Goal: Find specific page/section: Find specific page/section

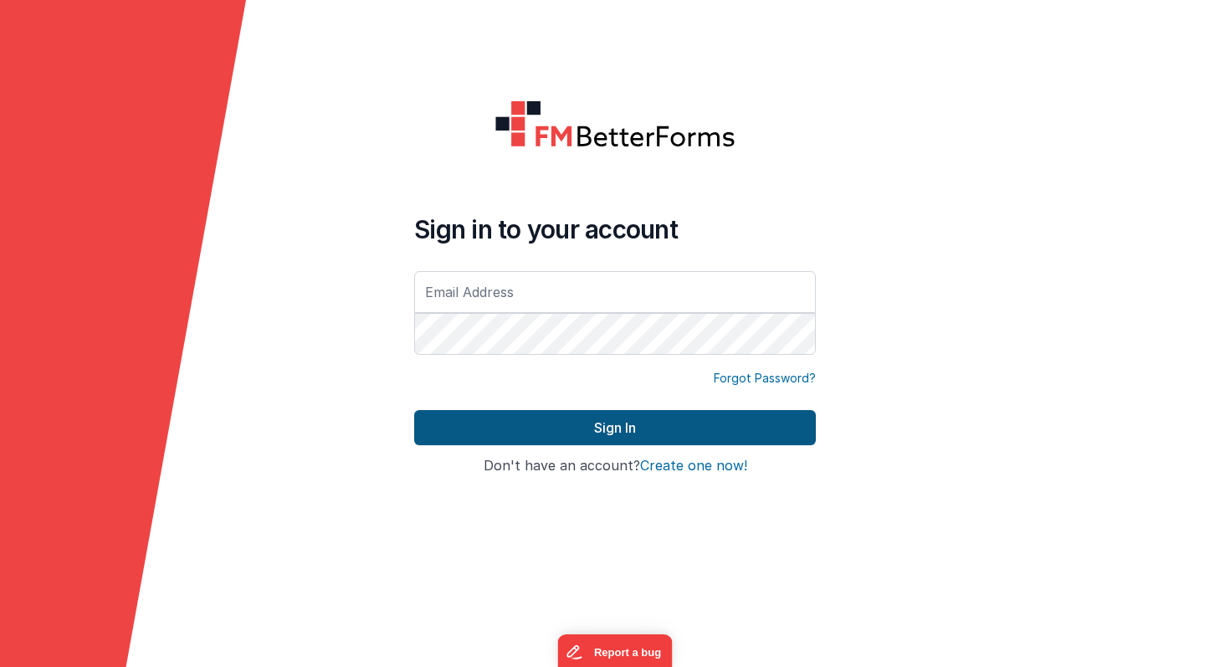
type input "[PERSON_NAME][EMAIL_ADDRESS][PERSON_NAME][DOMAIN_NAME]"
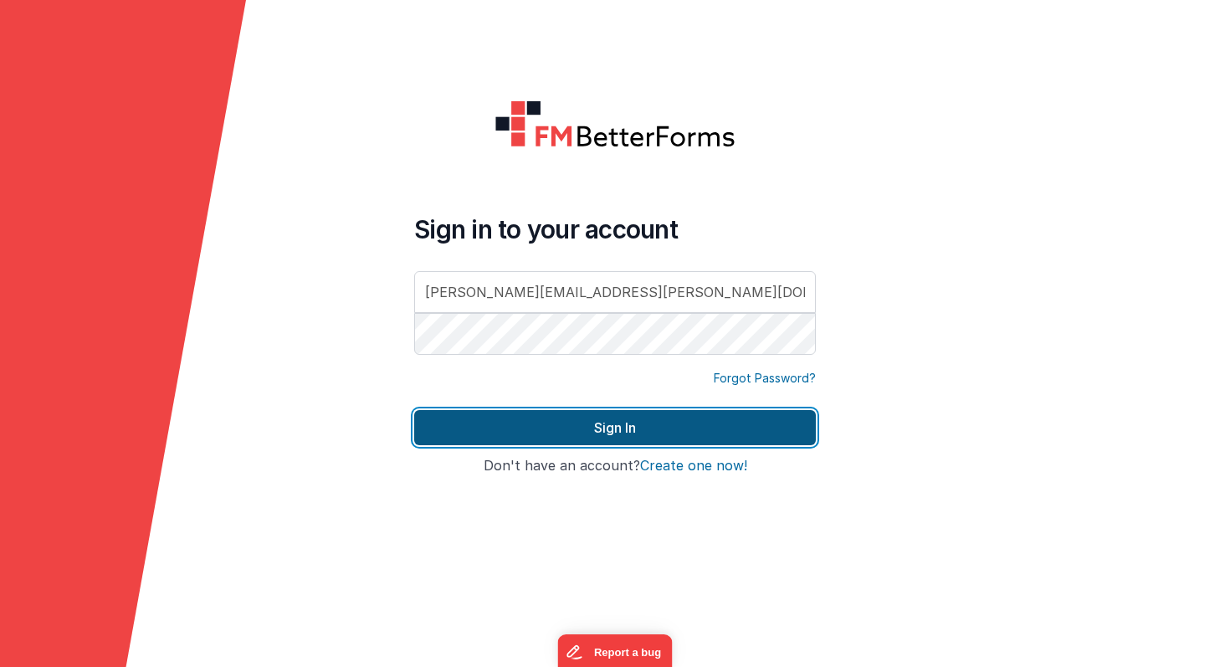
click at [520, 433] on button "Sign In" at bounding box center [615, 427] width 402 height 35
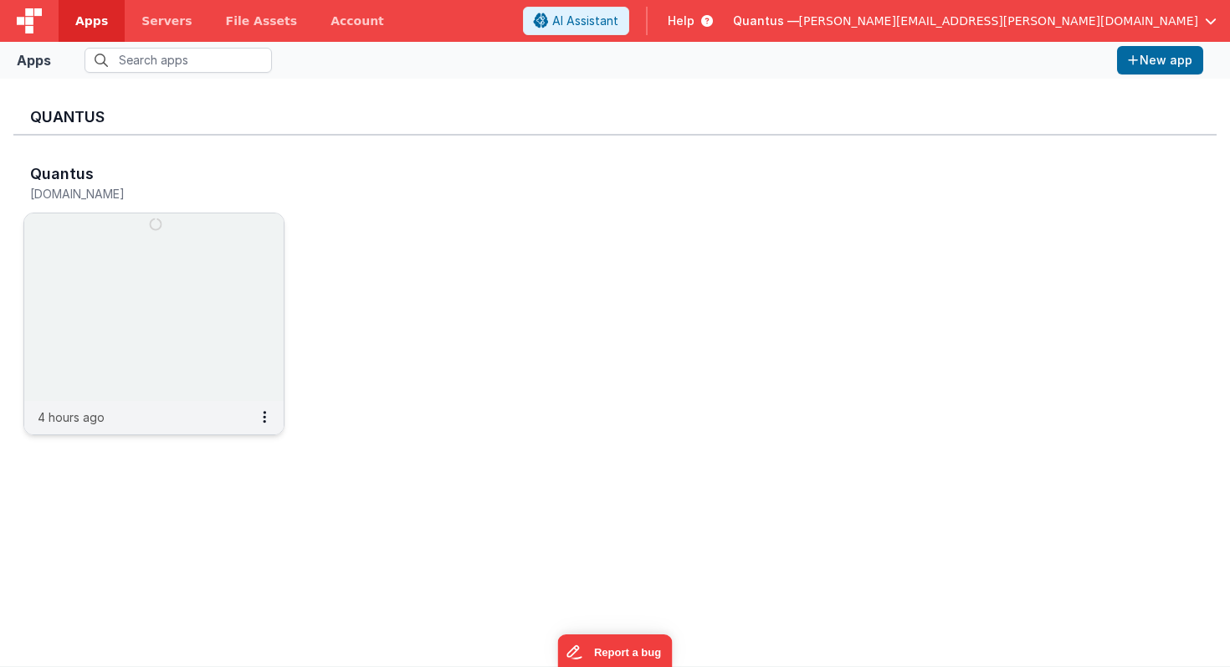
click at [141, 271] on img at bounding box center [153, 306] width 259 height 187
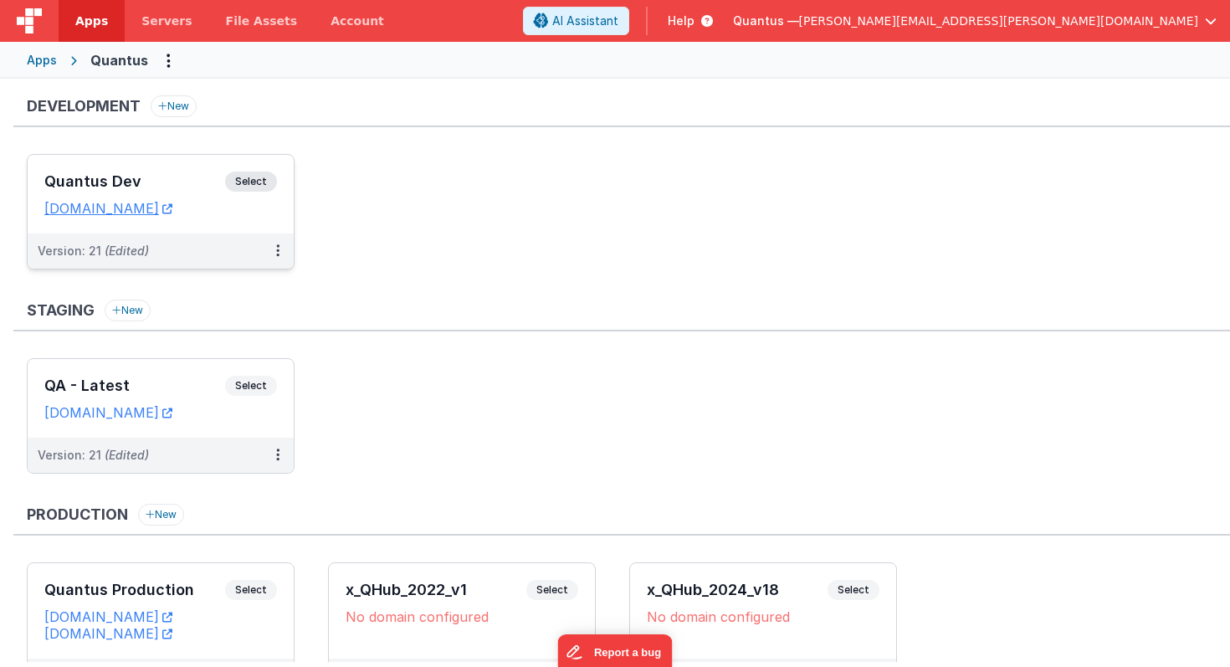
click at [182, 174] on h3 "Quantus Dev" at bounding box center [134, 181] width 181 height 17
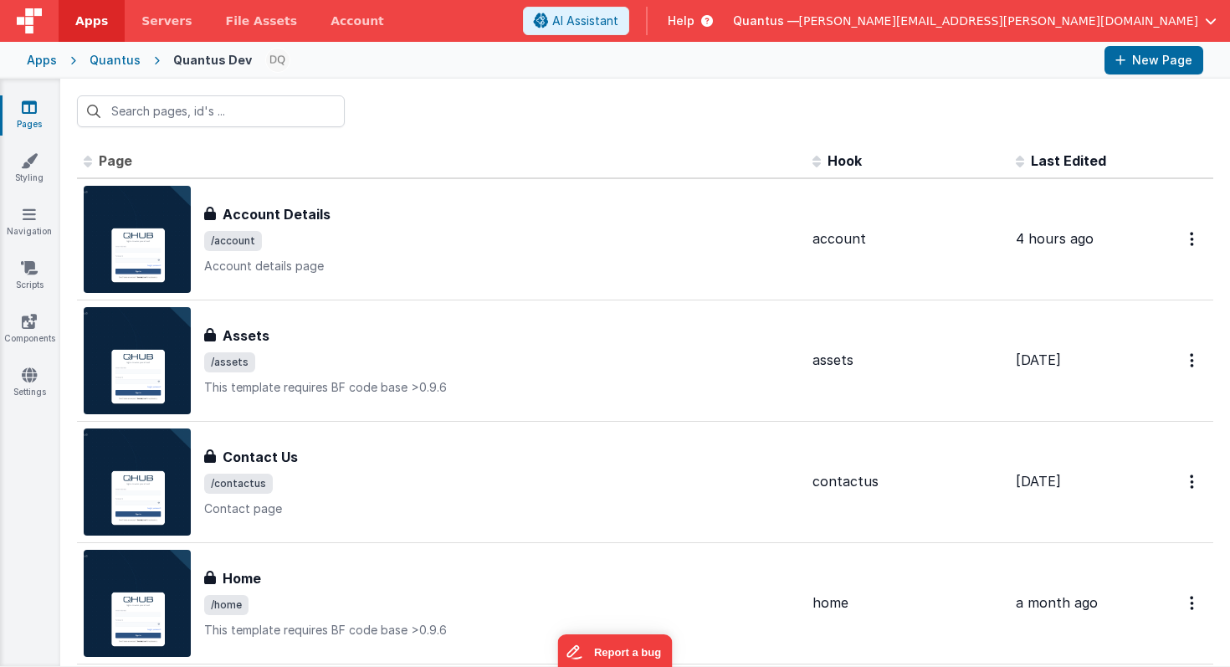
click at [1080, 161] on span "Last Edited" at bounding box center [1068, 160] width 75 height 17
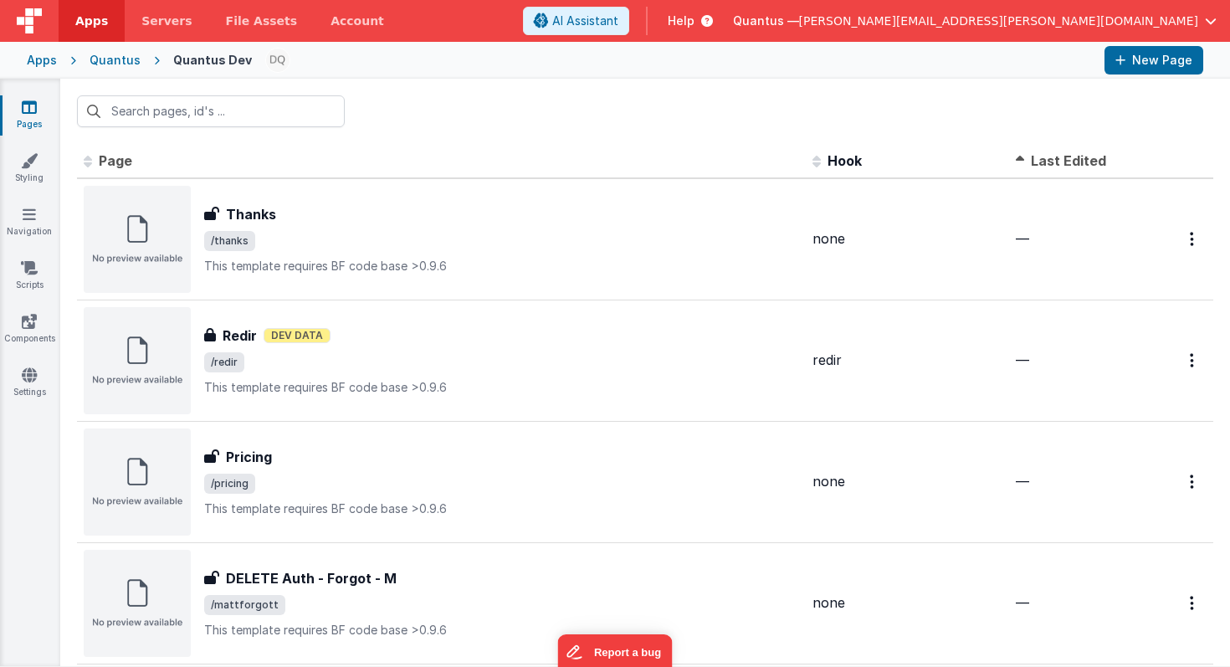
click at [1080, 161] on span "Last Edited" at bounding box center [1068, 160] width 75 height 17
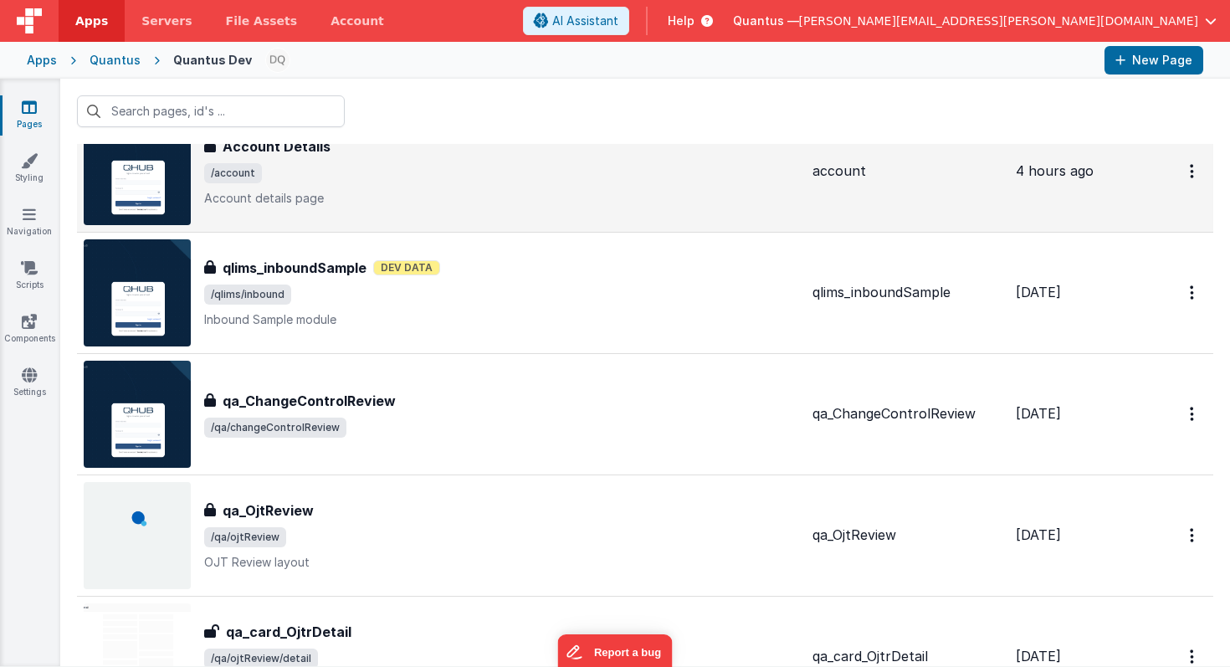
scroll to position [79, 0]
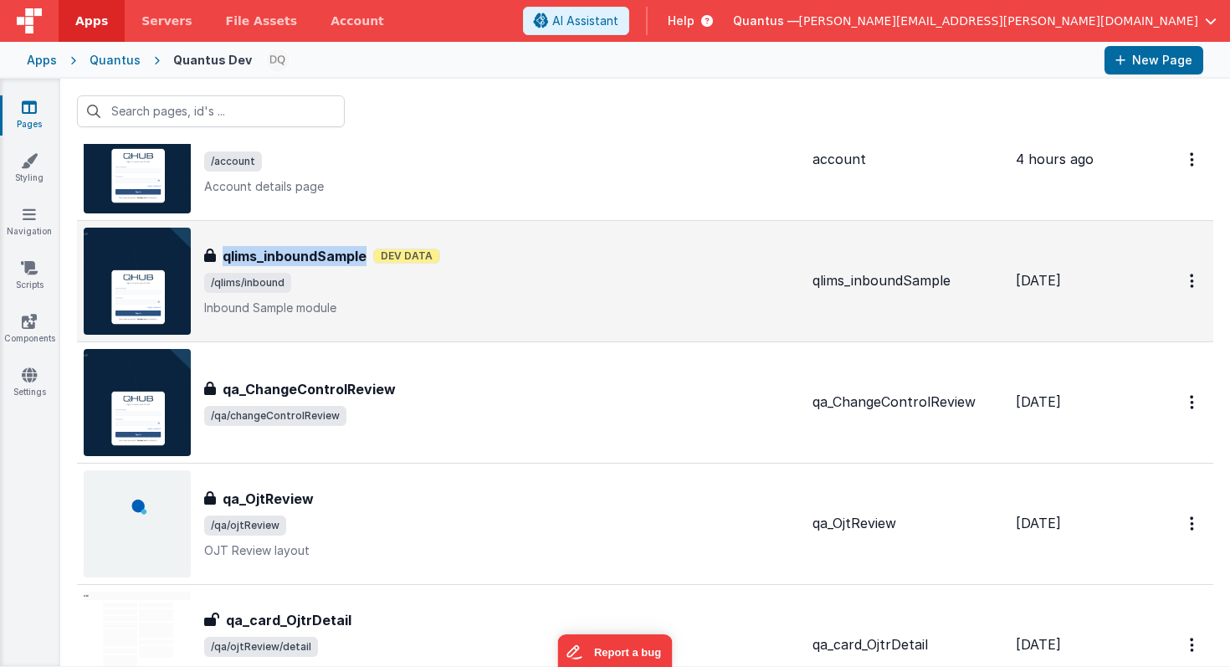
click at [334, 255] on h3 "qlims_inboundSample" at bounding box center [295, 256] width 144 height 20
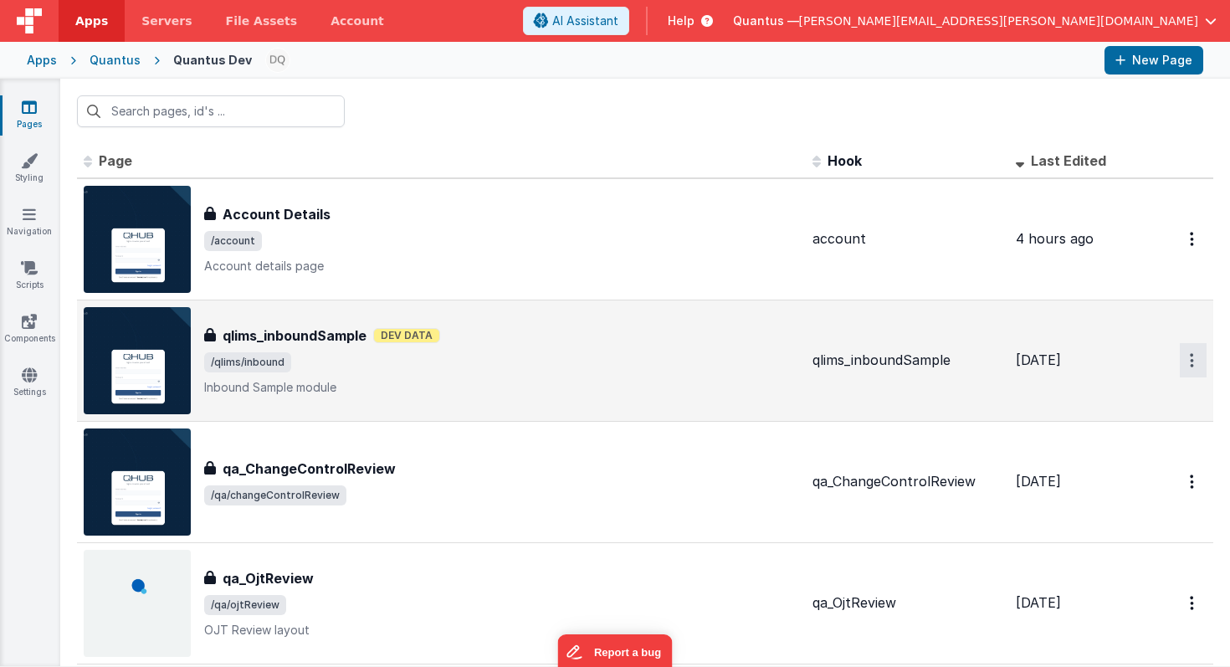
click at [1190, 246] on icon "Options" at bounding box center [1192, 239] width 4 height 14
click at [1123, 401] on link "Preview" at bounding box center [1132, 399] width 147 height 30
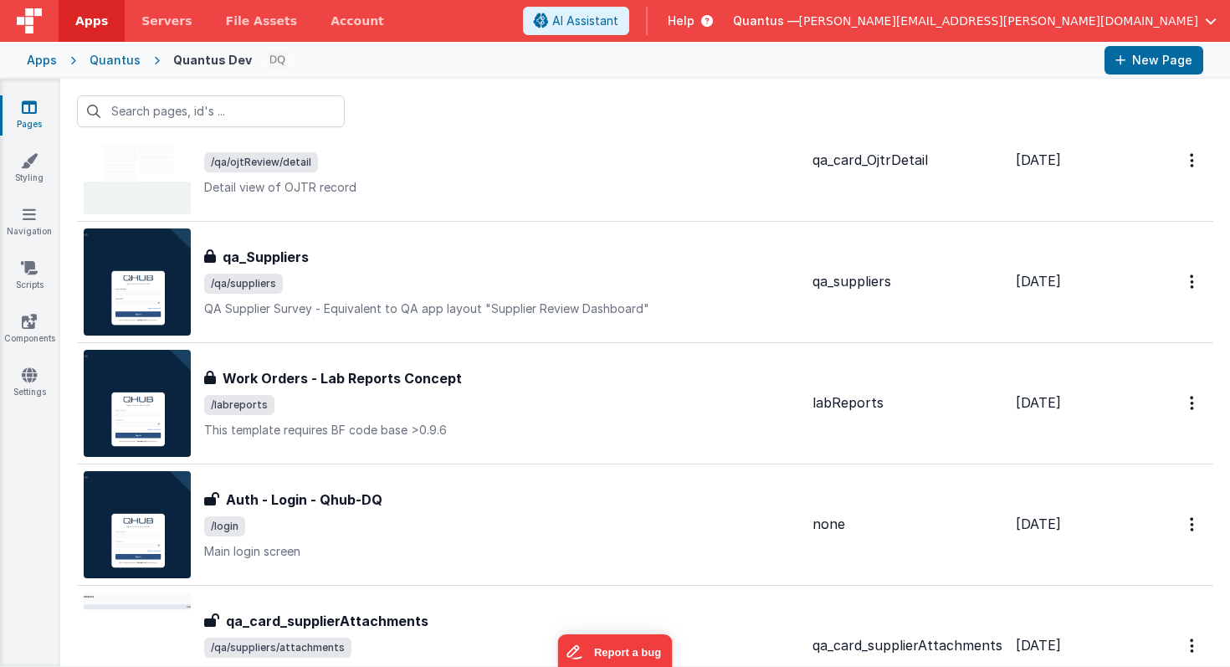
scroll to position [570, 0]
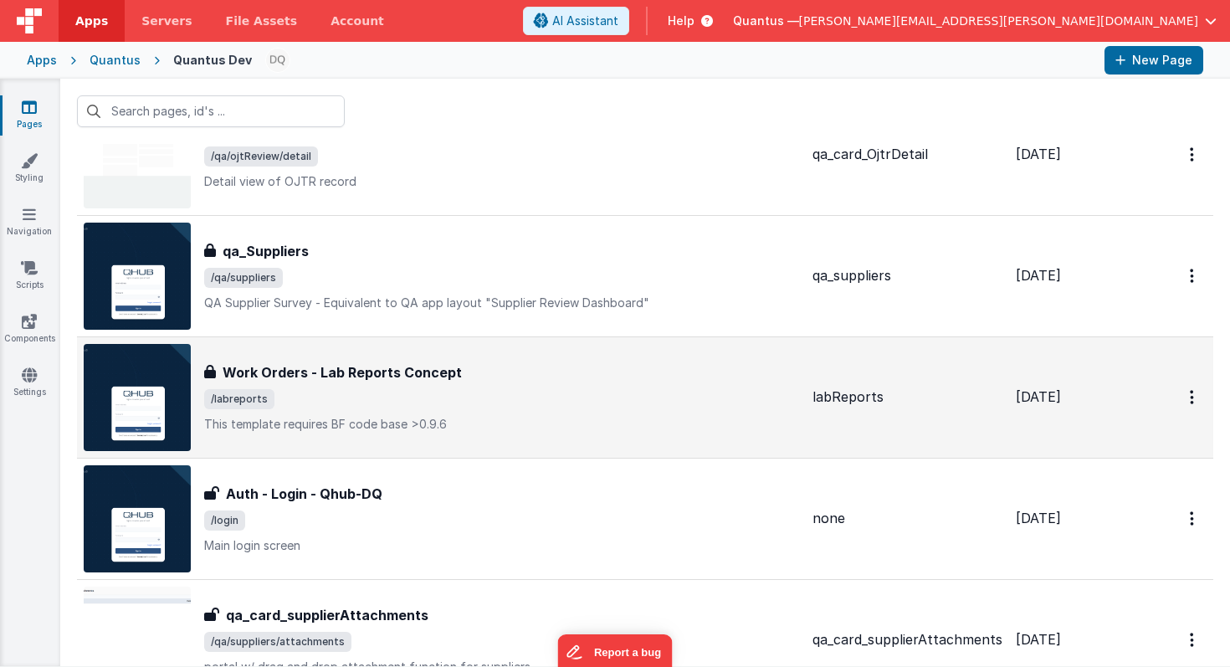
click at [397, 376] on h3 "Work Orders - Lab Reports Concept" at bounding box center [342, 372] width 239 height 20
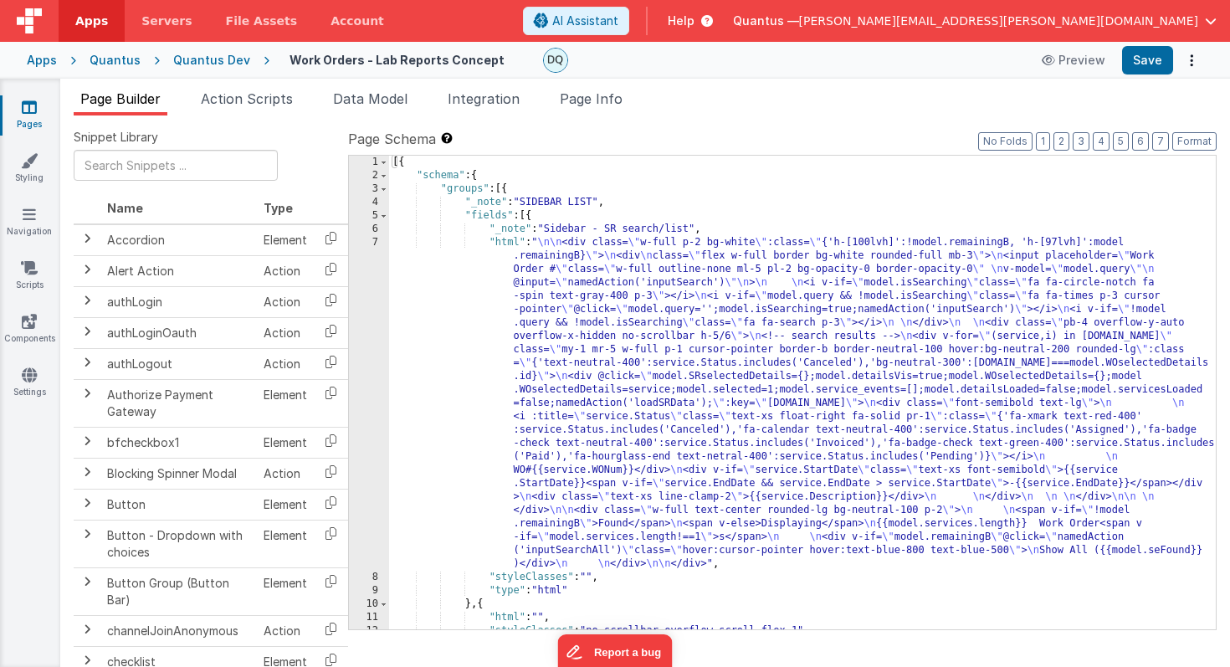
click at [206, 59] on div "Quantus Dev" at bounding box center [211, 60] width 77 height 17
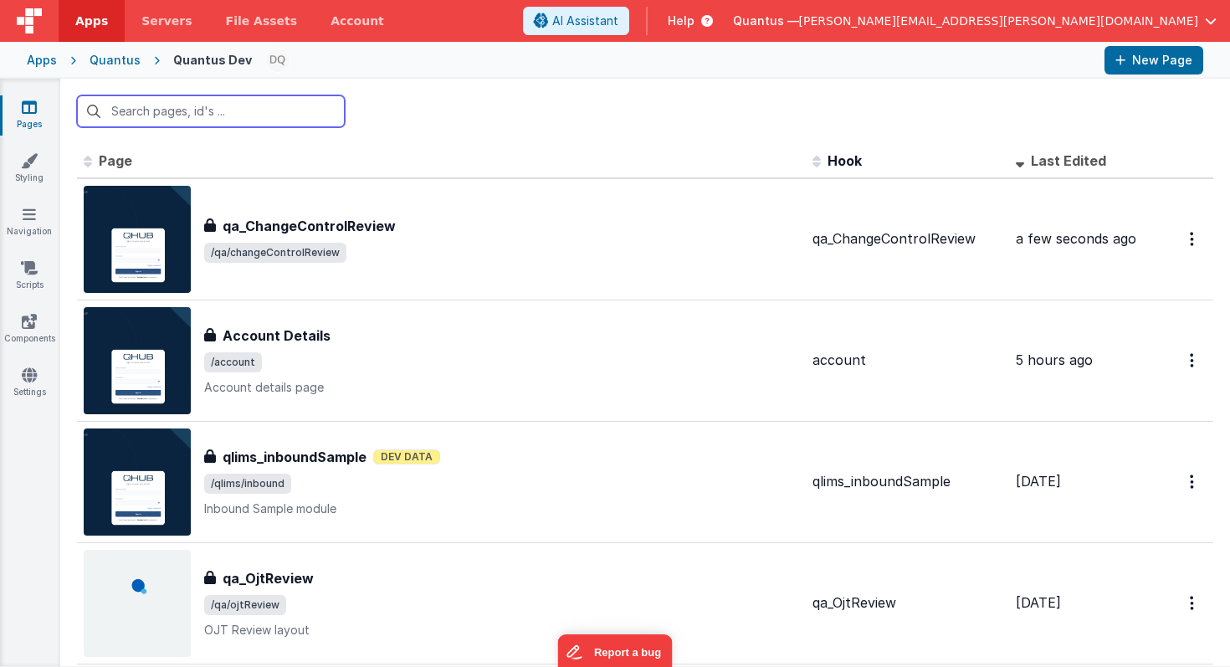
click at [228, 117] on input "text" at bounding box center [211, 111] width 268 height 32
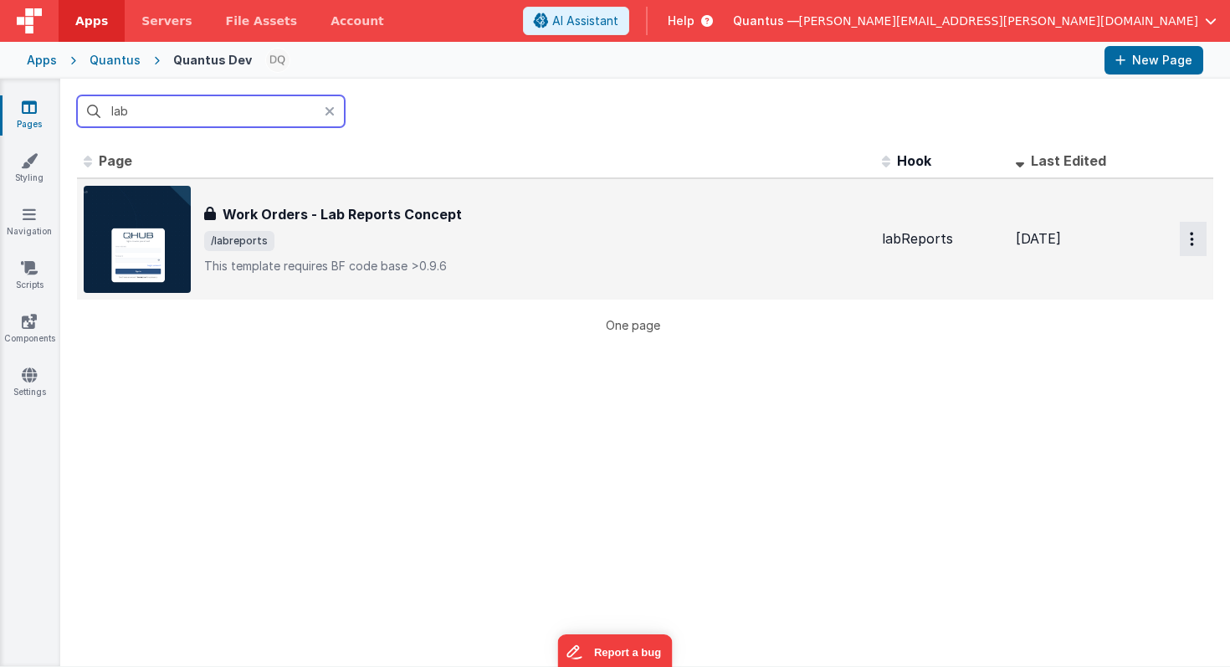
type input "lab"
click at [1191, 243] on icon "Options" at bounding box center [1192, 239] width 4 height 14
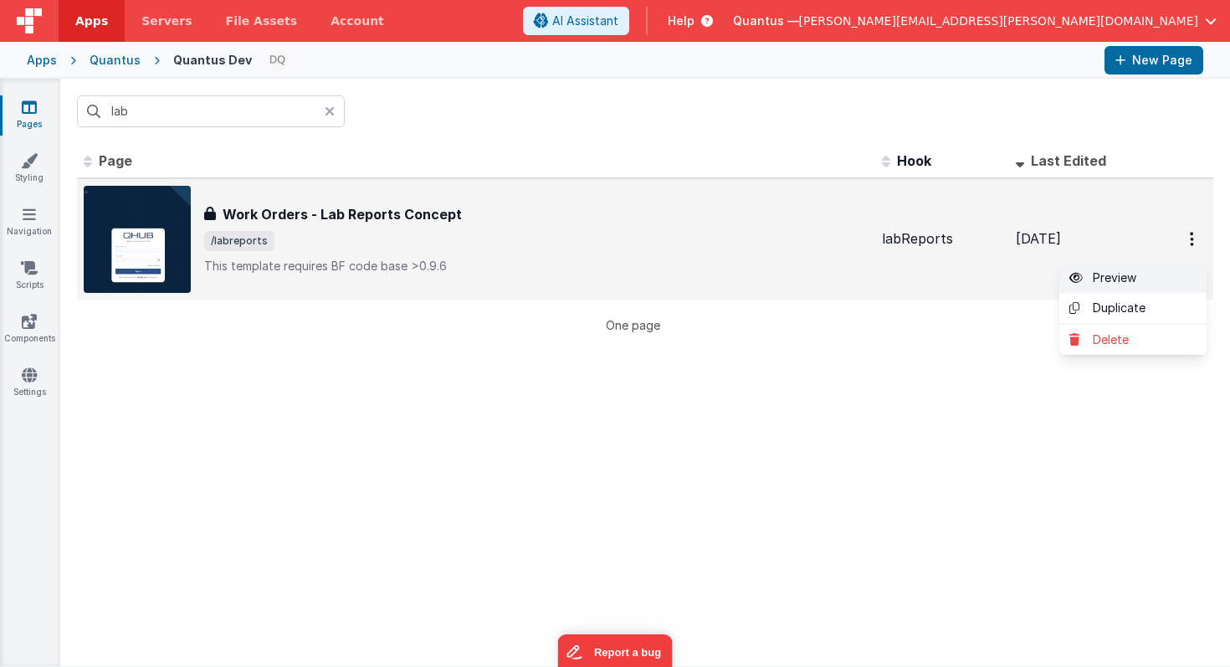
click at [1126, 279] on link "Preview" at bounding box center [1132, 278] width 147 height 30
click at [330, 112] on icon at bounding box center [330, 111] width 10 height 13
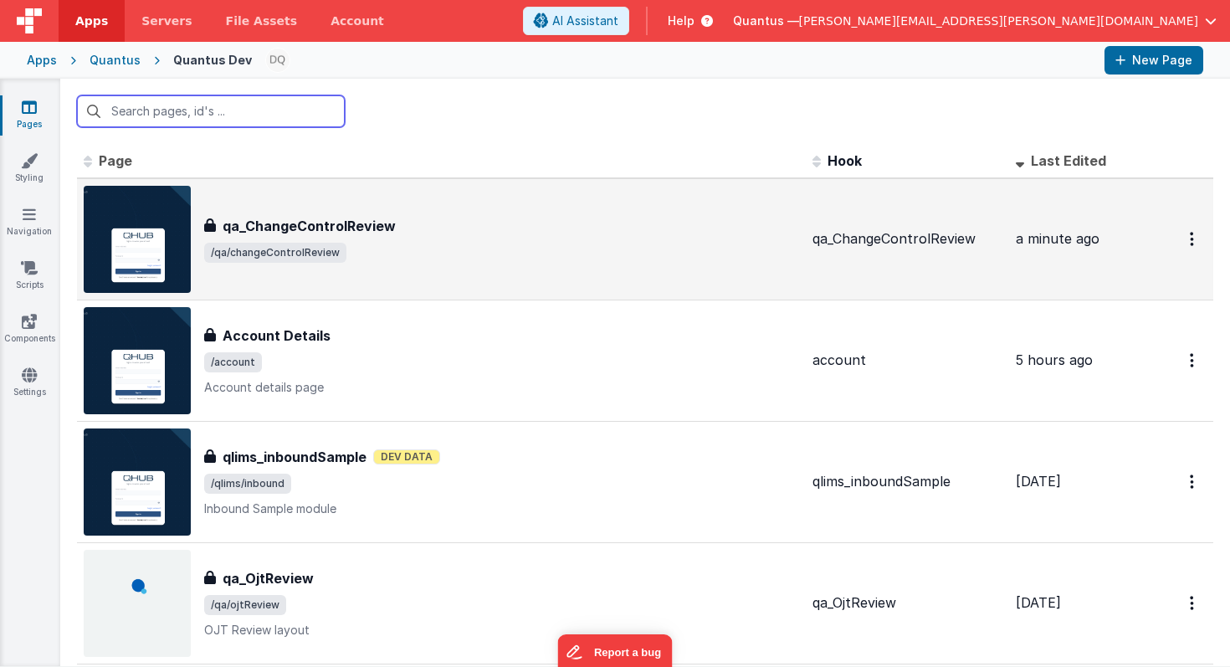
click at [277, 112] on input "text" at bounding box center [211, 111] width 268 height 32
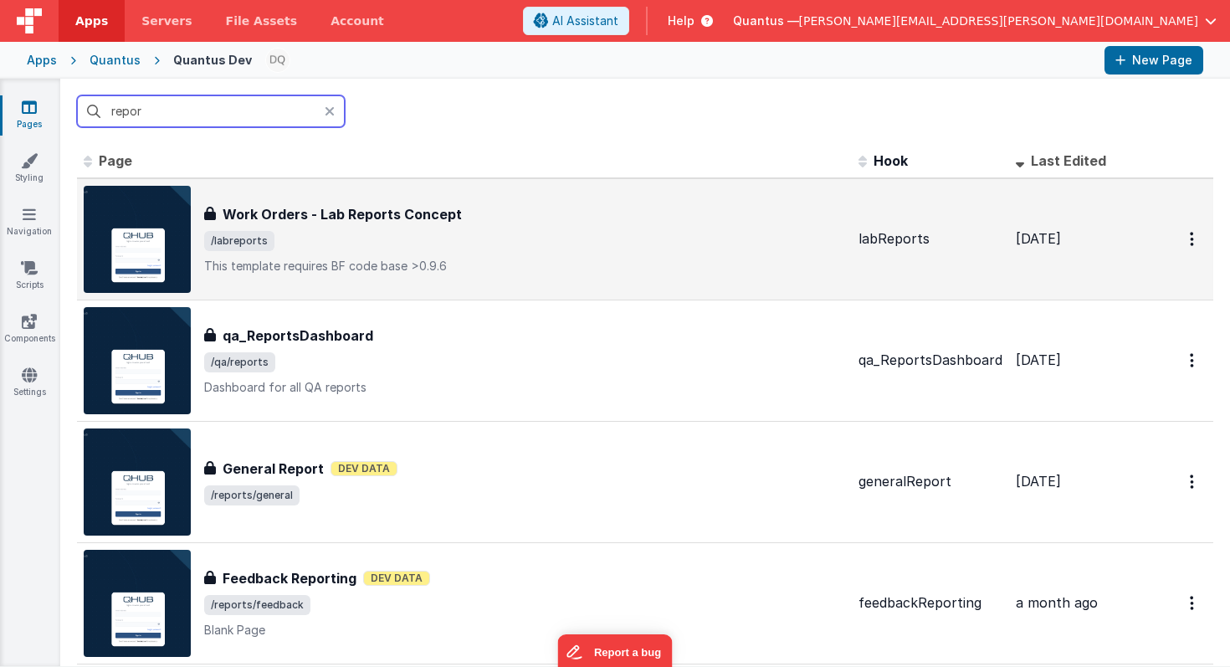
type input "report"
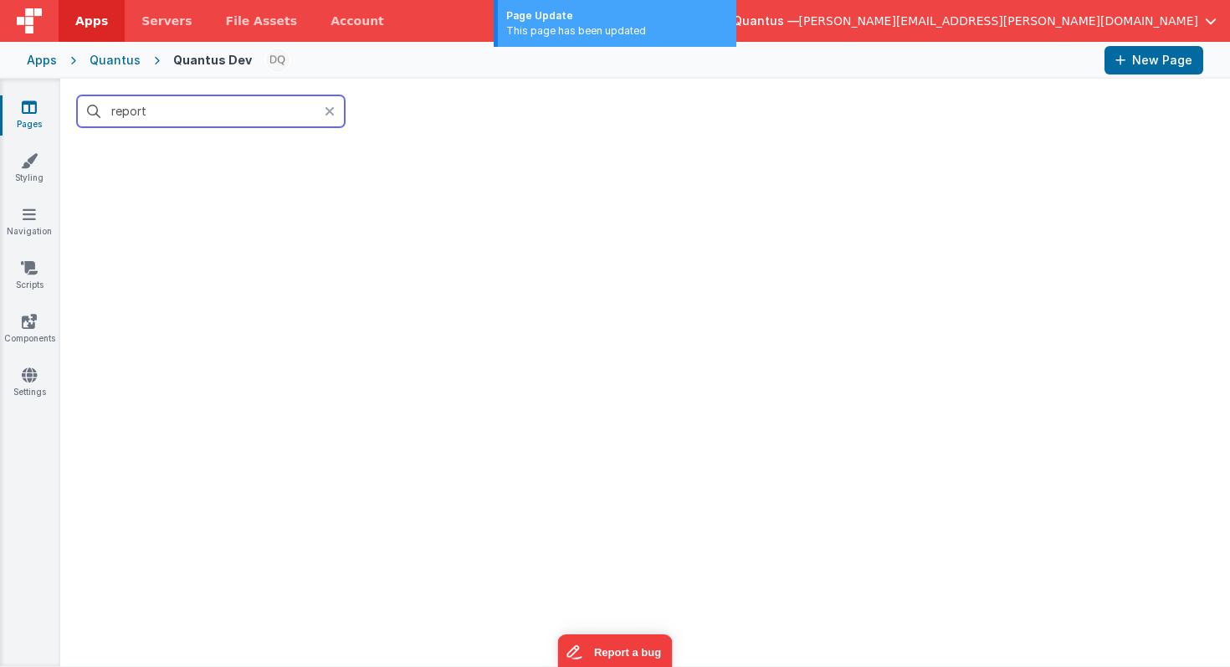
scroll to position [1131, 0]
